Goal: Check status: Check status

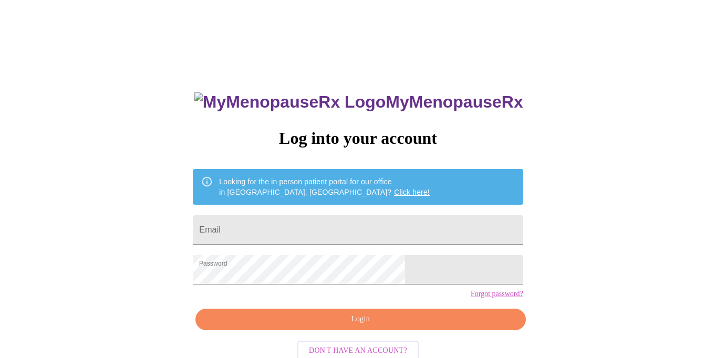
scroll to position [25, 0]
